Goal: Task Accomplishment & Management: Use online tool/utility

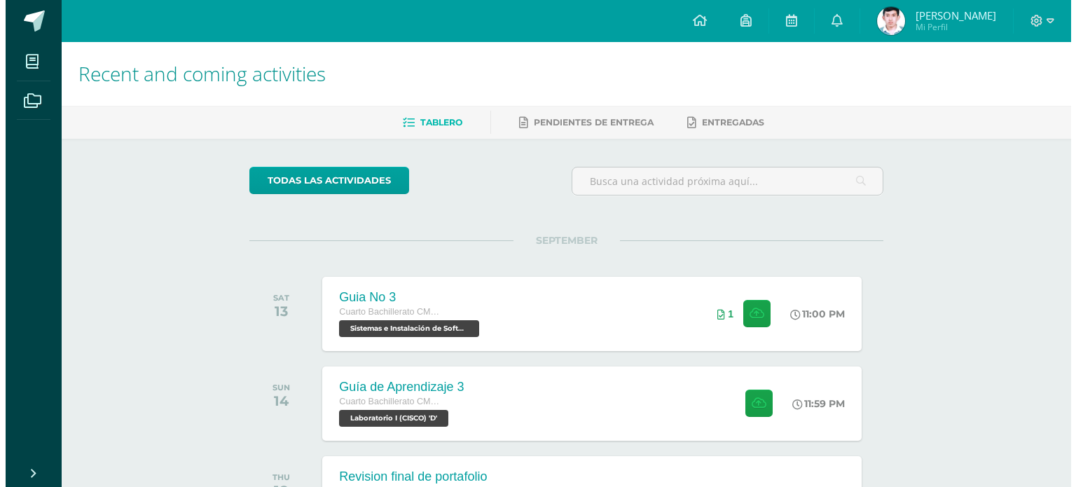
scroll to position [190, 0]
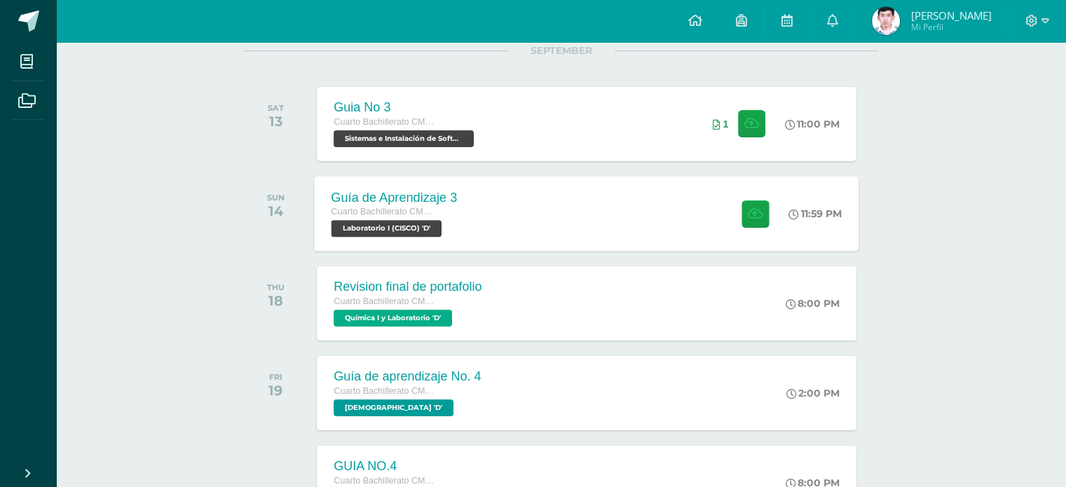
click at [448, 186] on div "Guía de Aprendizaje 3 Cuarto Bachillerato CMP Bachillerato en CCLL con Orientac…" at bounding box center [395, 213] width 160 height 75
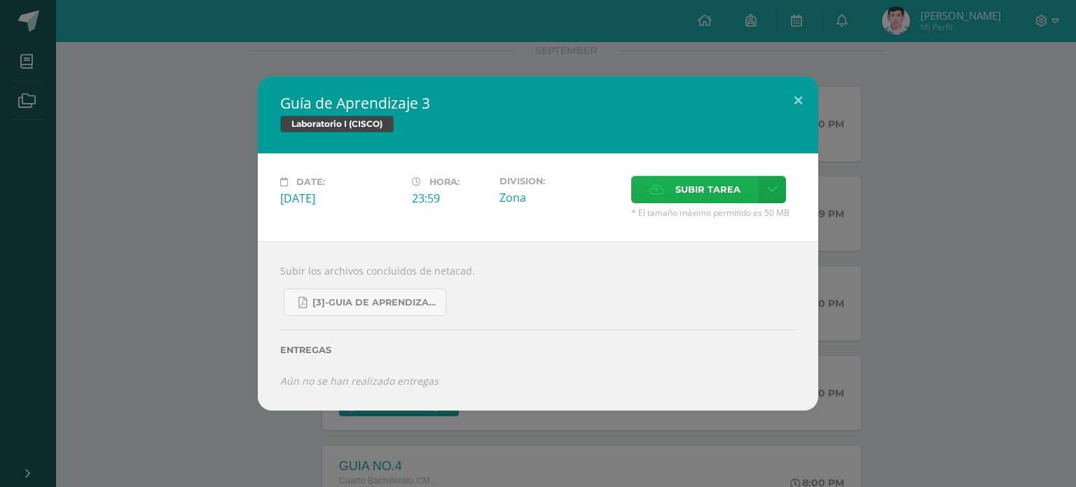
click at [667, 194] on label "Subir tarea" at bounding box center [695, 189] width 128 height 27
click at [0, 0] on input "Subir tarea" at bounding box center [0, 0] width 0 height 0
click at [653, 190] on icon at bounding box center [657, 189] width 15 height 9
click at [0, 0] on input "Subir tarea" at bounding box center [0, 0] width 0 height 0
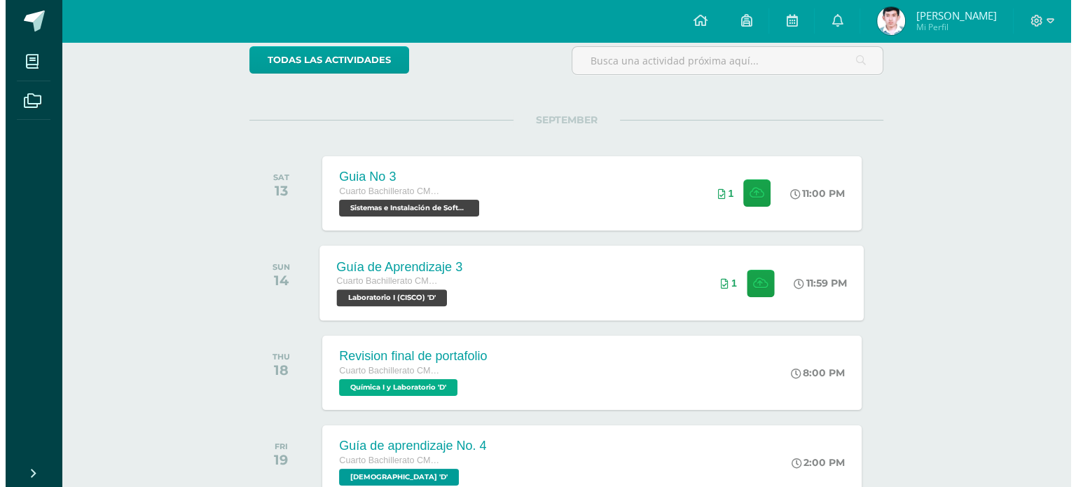
scroll to position [140, 0]
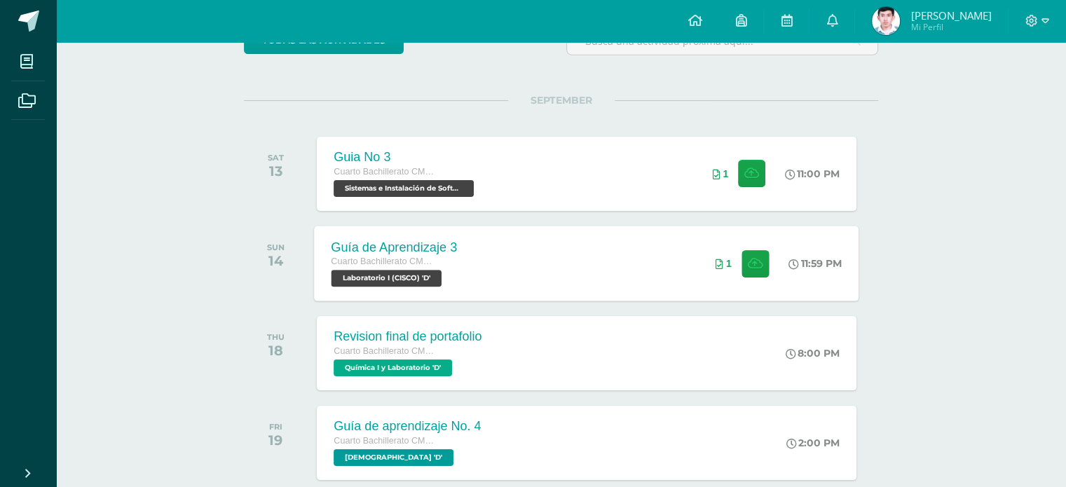
click at [487, 300] on div "Guía de Aprendizaje 3 Cuarto Bachillerato CMP Bachillerato en CCLL con Orientac…" at bounding box center [587, 263] width 544 height 75
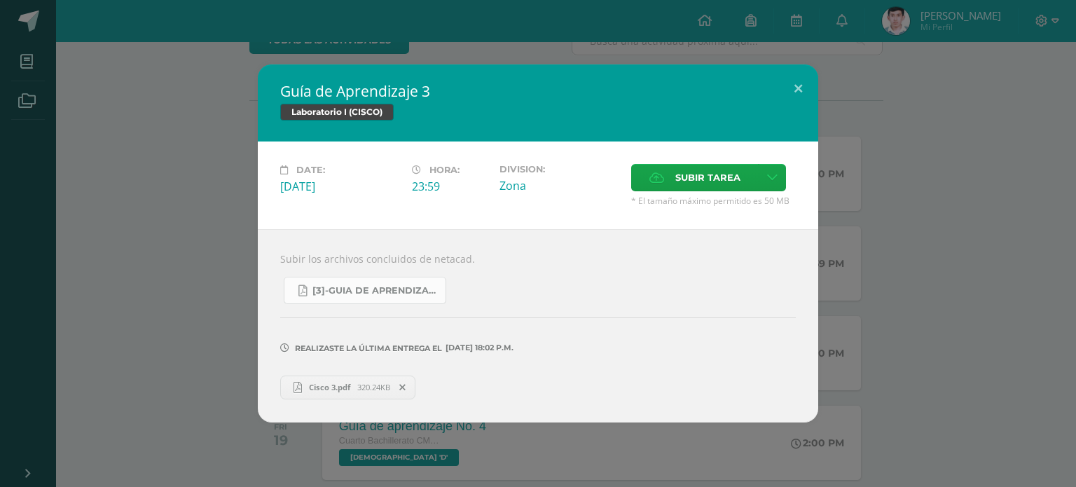
click at [381, 291] on span "[3]-GUIA DE APRENDIZAJE 3 IV [PERSON_NAME] CISCO UNIDAD 4.pdf" at bounding box center [376, 290] width 126 height 11
click at [362, 388] on span "320.24KB" at bounding box center [373, 387] width 33 height 11
